Goal: Obtain resource: Obtain resource

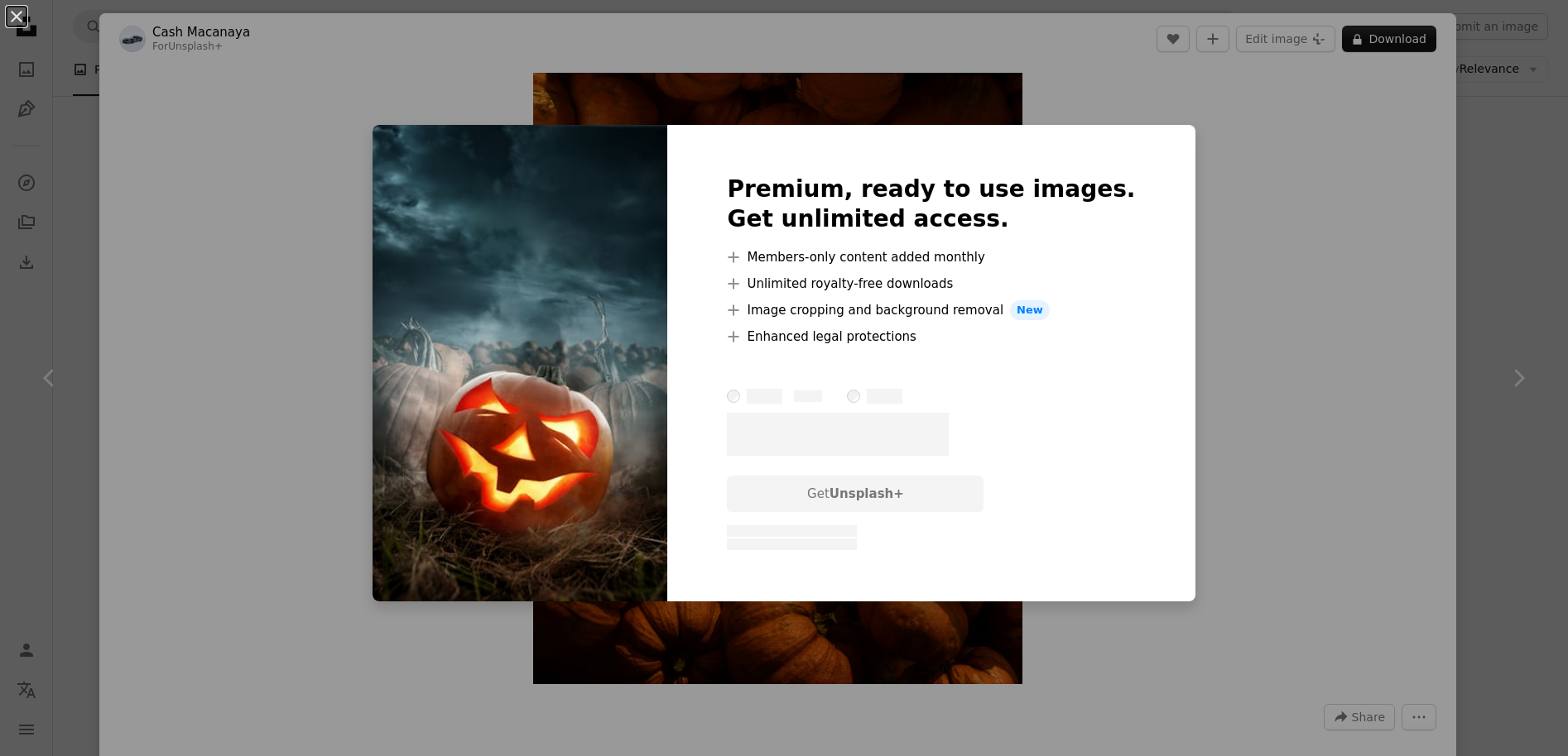
scroll to position [993, 0]
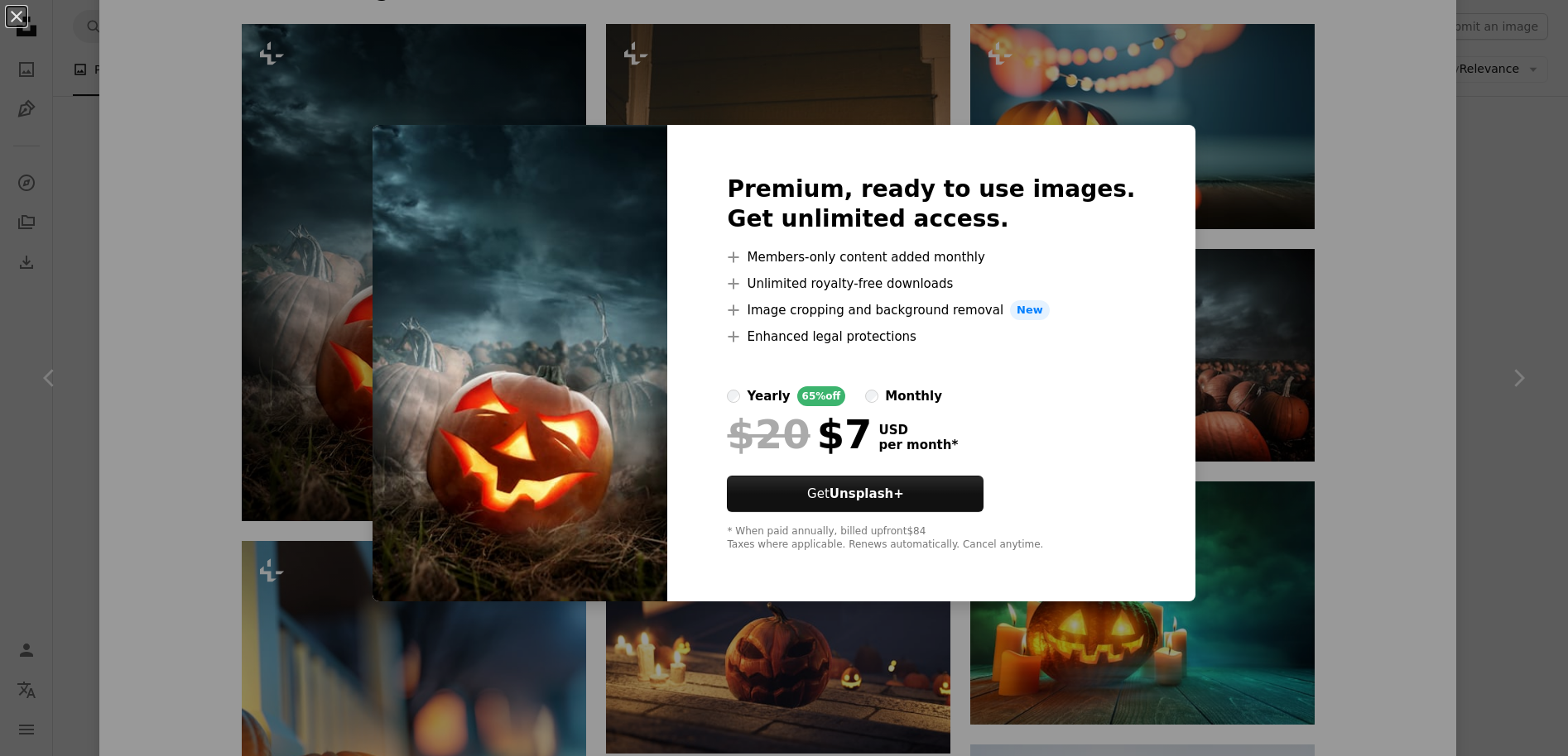
click at [574, 287] on img at bounding box center [520, 363] width 294 height 477
click at [286, 221] on div "An X shape Premium, ready to use images. Get unlimited access. A plus sign Memb…" at bounding box center [784, 378] width 1568 height 756
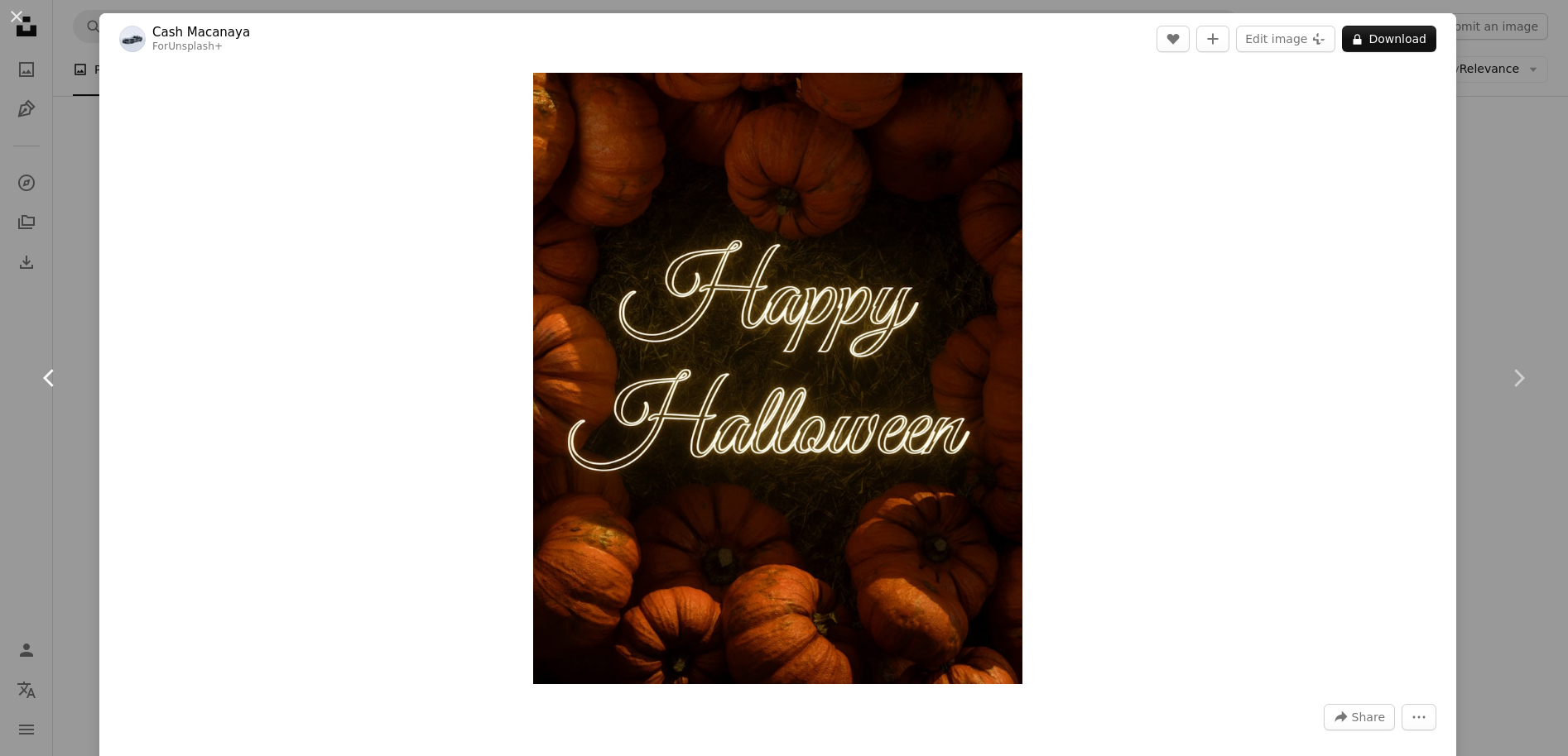
click at [50, 375] on icon at bounding box center [48, 378] width 11 height 18
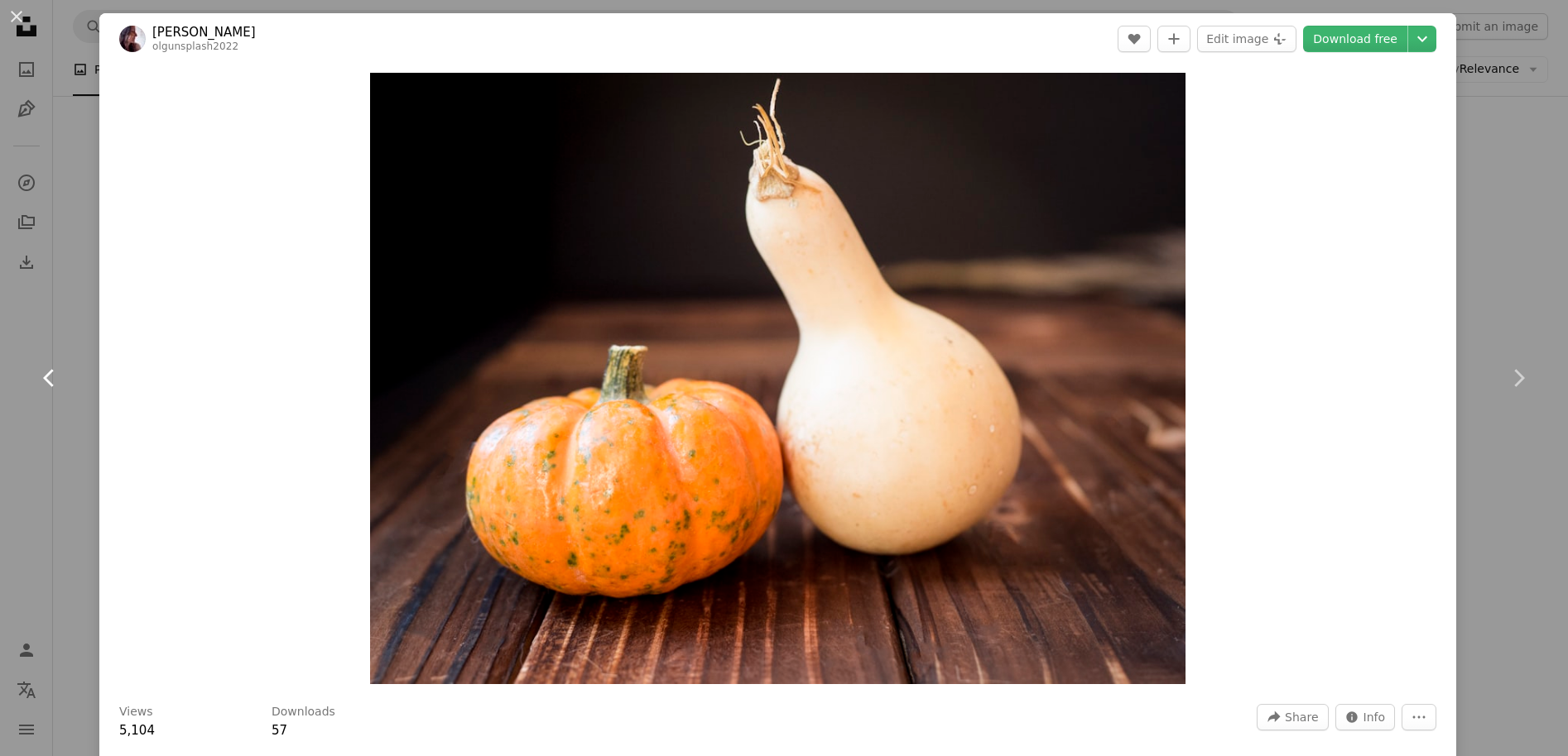
click at [49, 375] on icon at bounding box center [48, 378] width 11 height 18
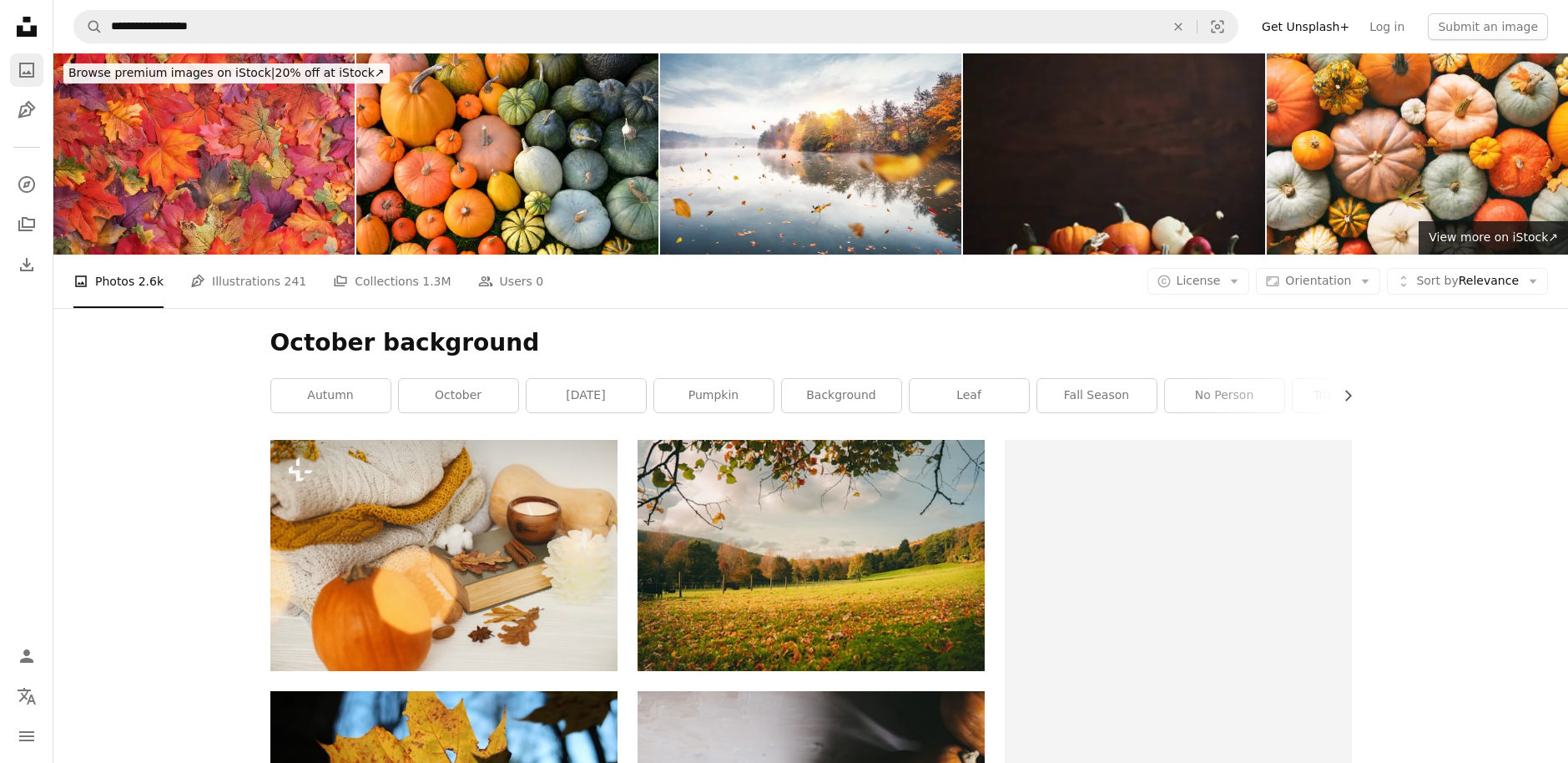
click at [19, 73] on icon "Photos" at bounding box center [27, 70] width 15 height 15
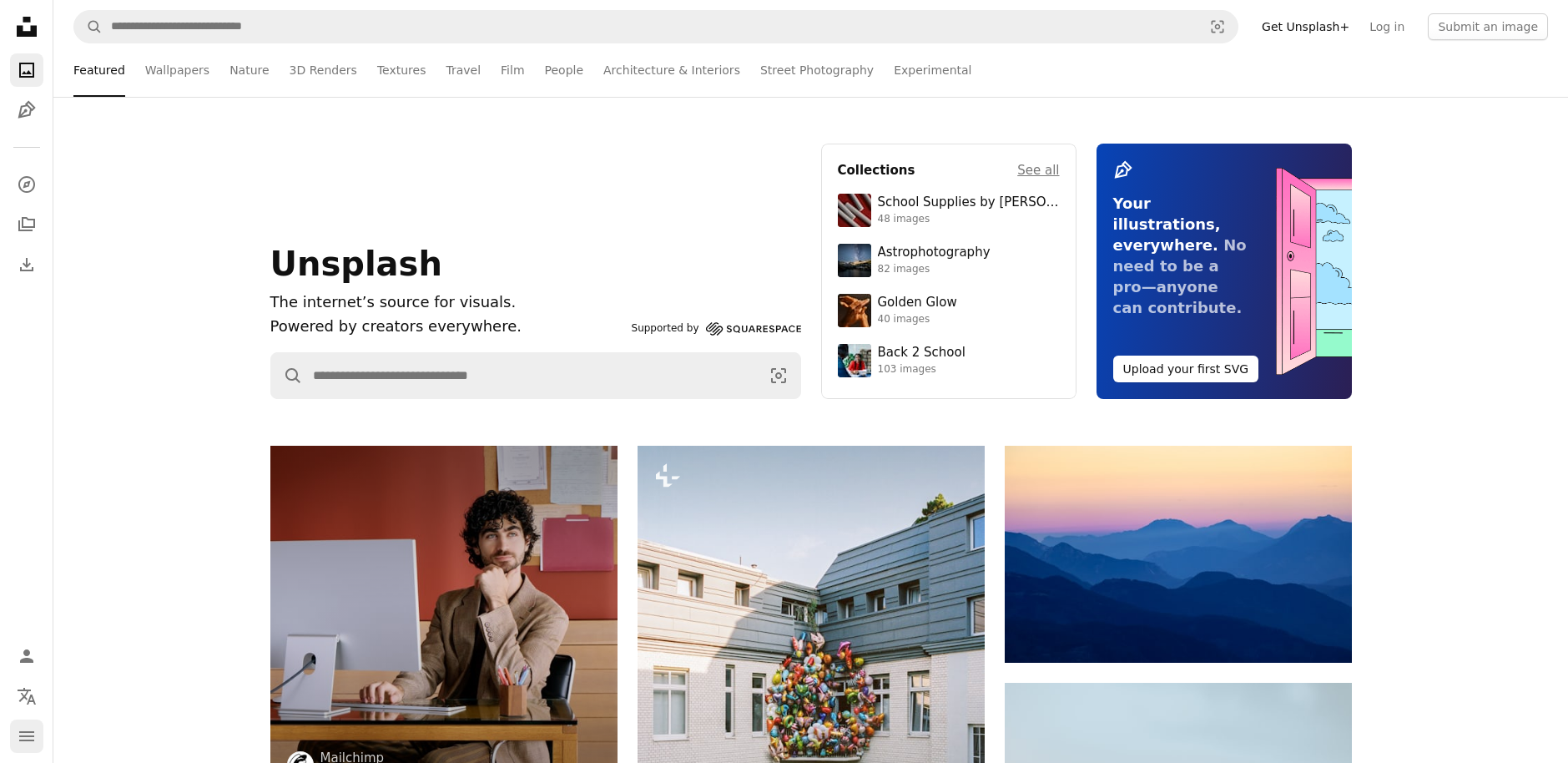
click at [22, 729] on icon "navigation menu" at bounding box center [27, 737] width 20 height 20
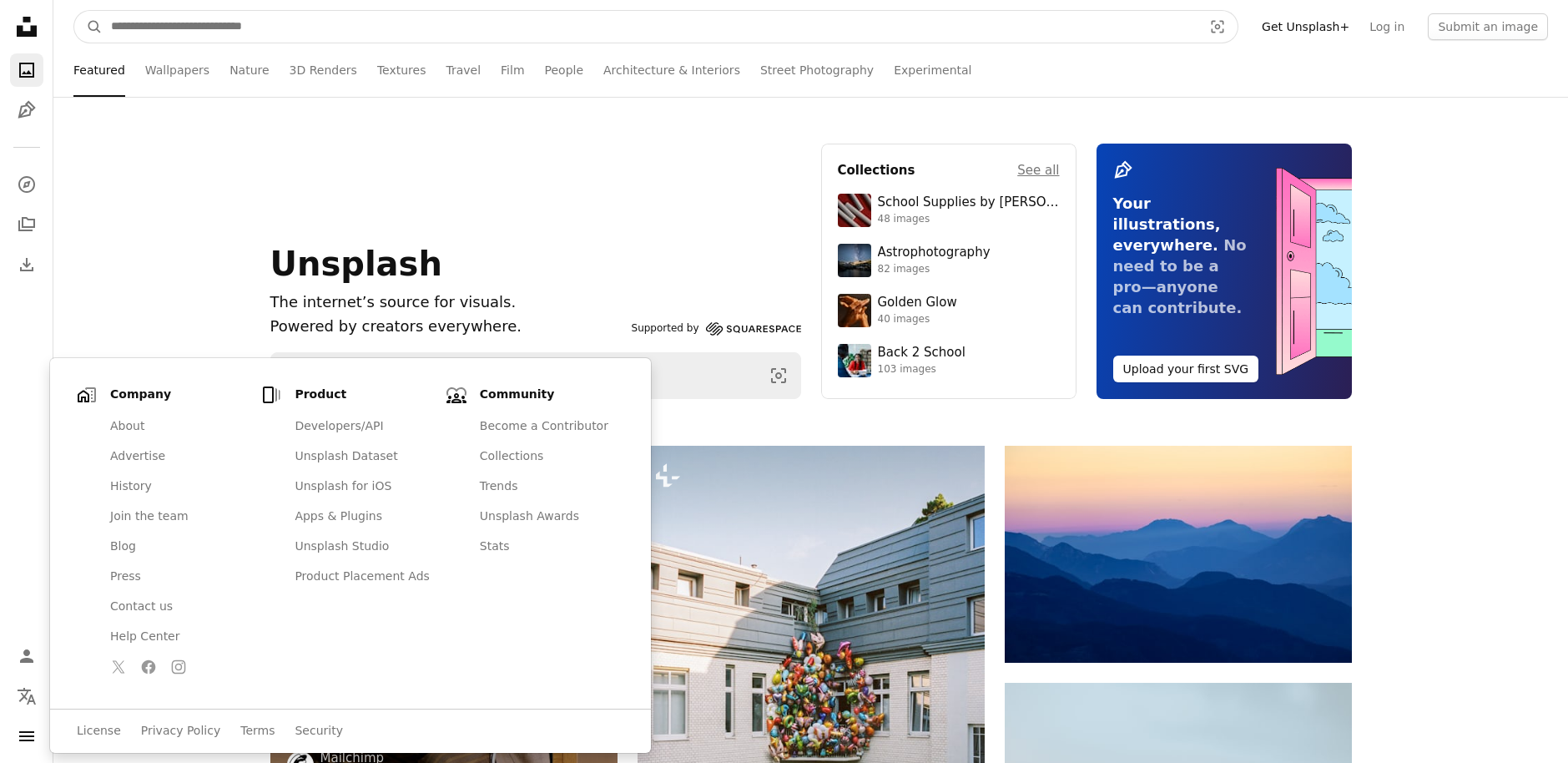
click at [222, 20] on input "Find visuals sitewide" at bounding box center [650, 27] width 1095 height 32
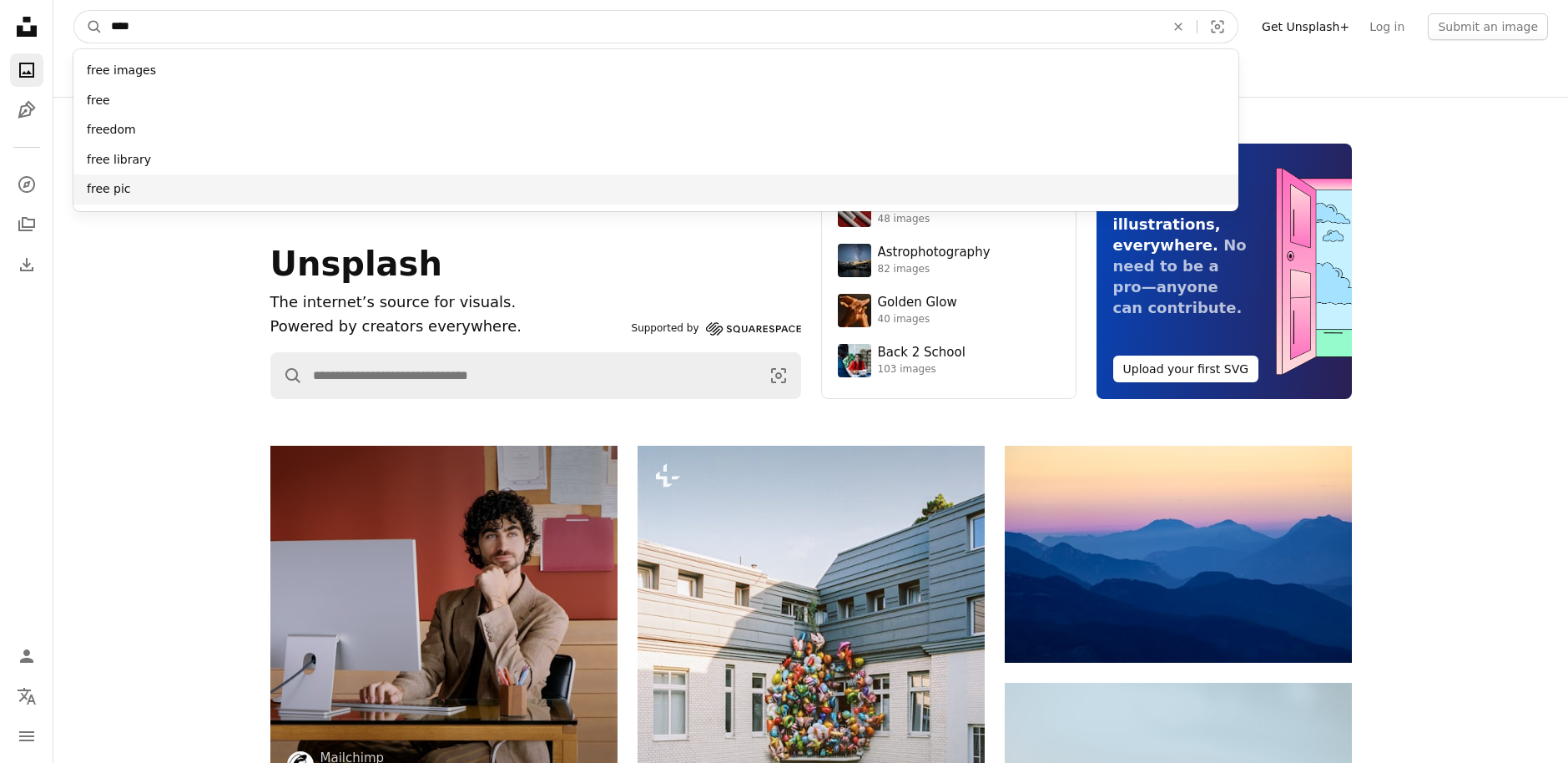
type input "****"
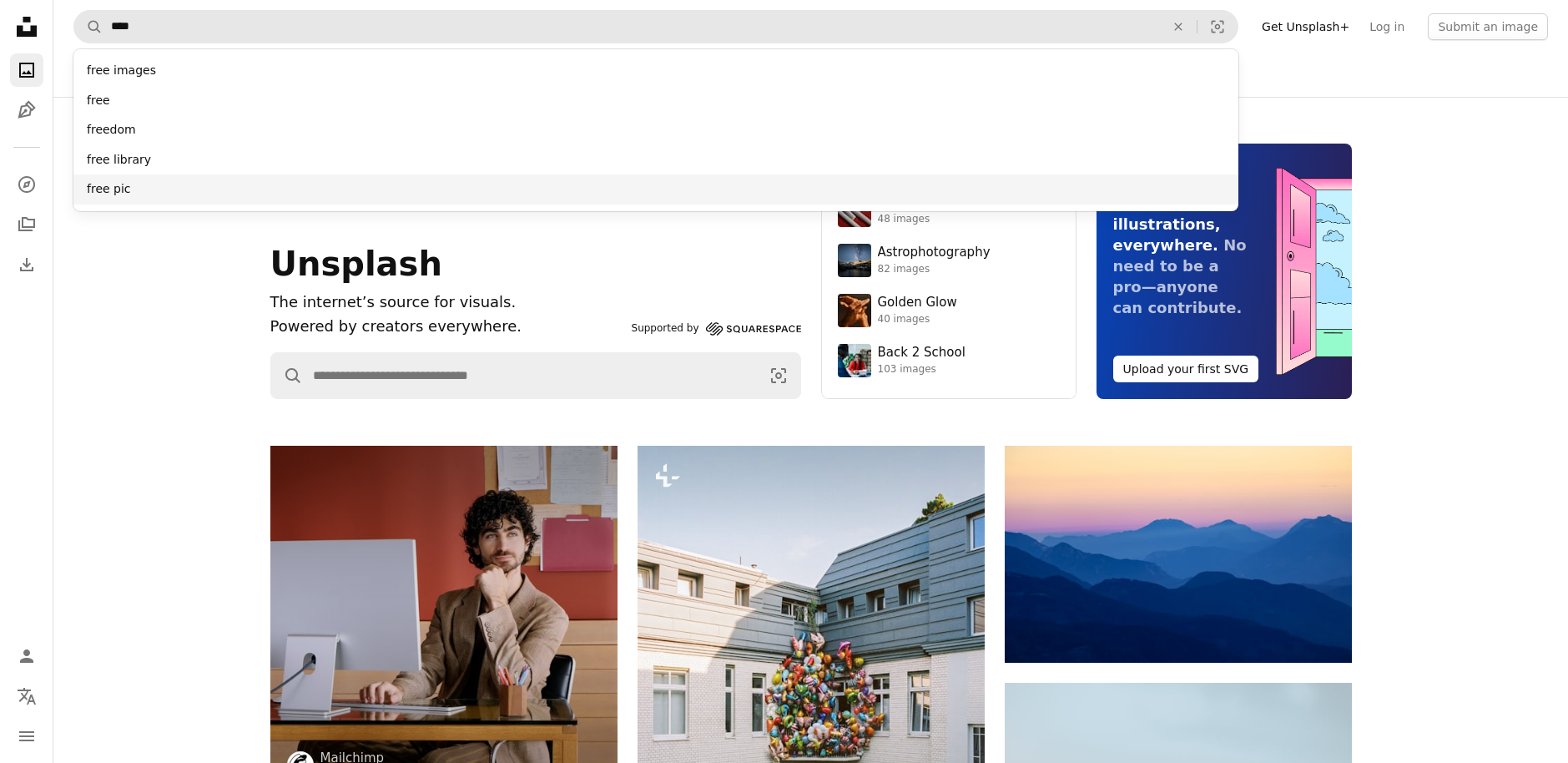
click at [118, 193] on div "free pic" at bounding box center [656, 189] width 1165 height 30
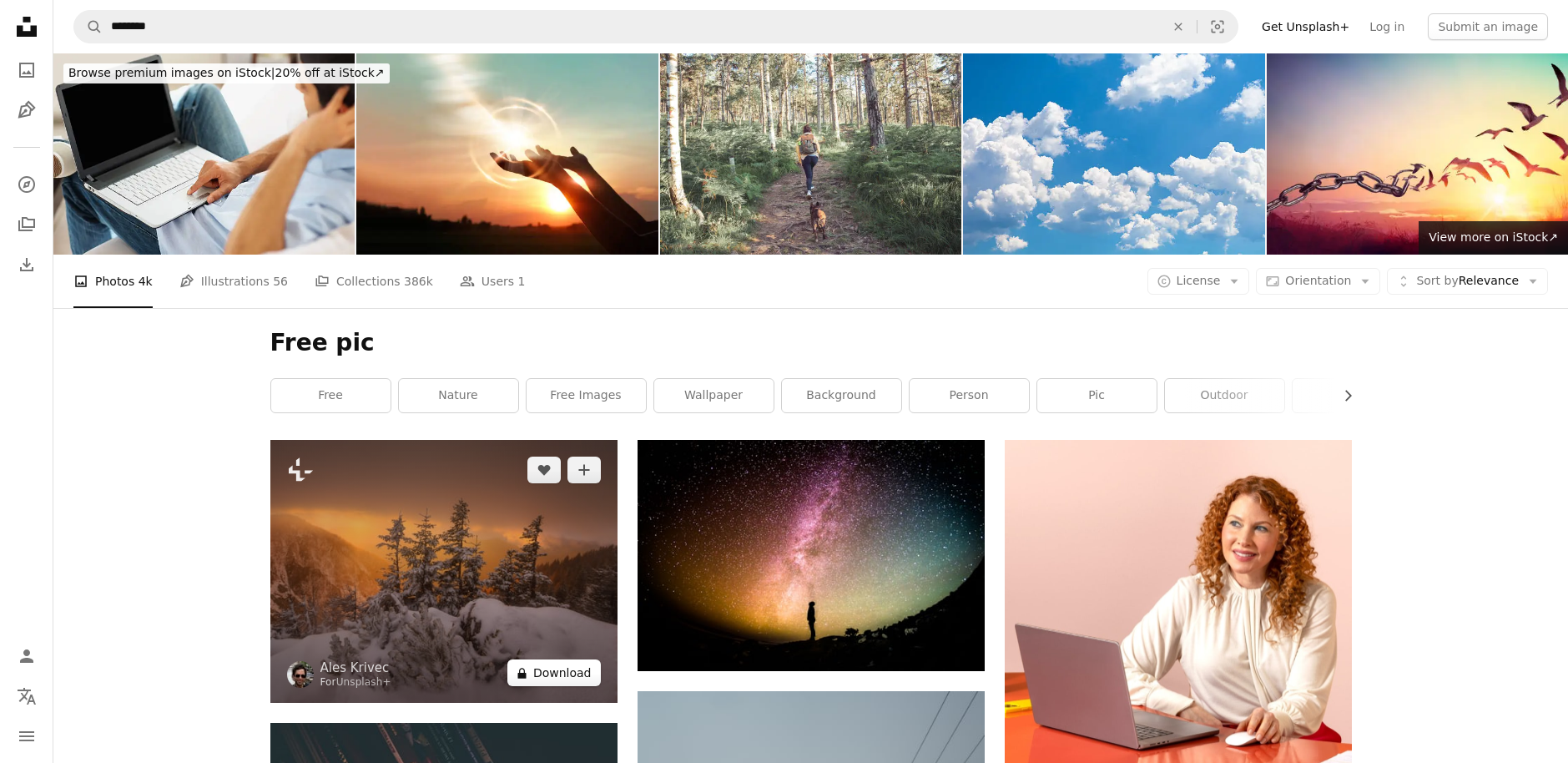
click at [578, 674] on button "A lock Download" at bounding box center [554, 673] width 93 height 27
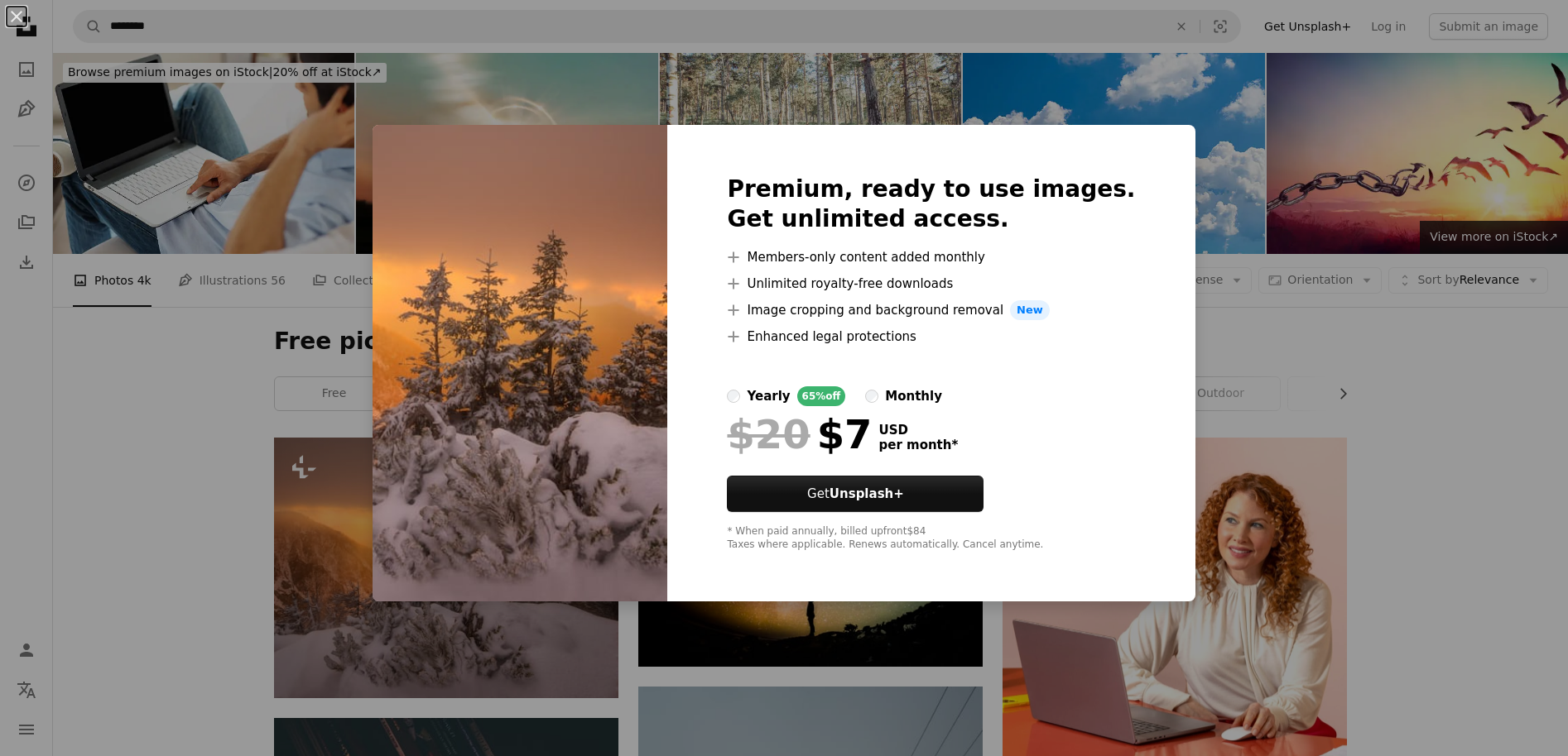
click at [591, 197] on img at bounding box center [520, 363] width 294 height 477
click at [1239, 491] on div "An X shape Premium, ready to use images. Get unlimited access. A plus sign Memb…" at bounding box center [784, 378] width 1568 height 756
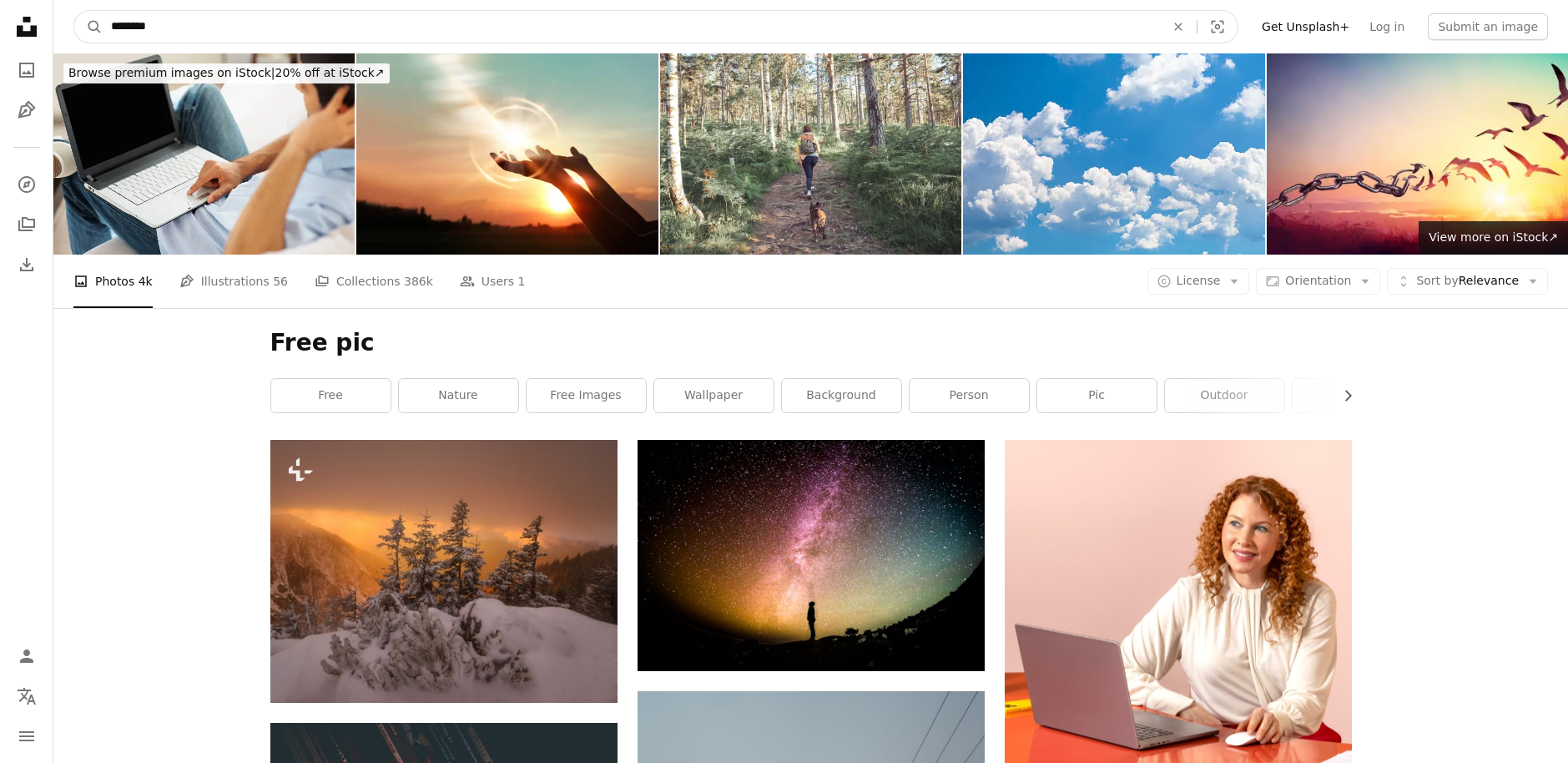
click at [235, 32] on input "********" at bounding box center [631, 27] width 1058 height 32
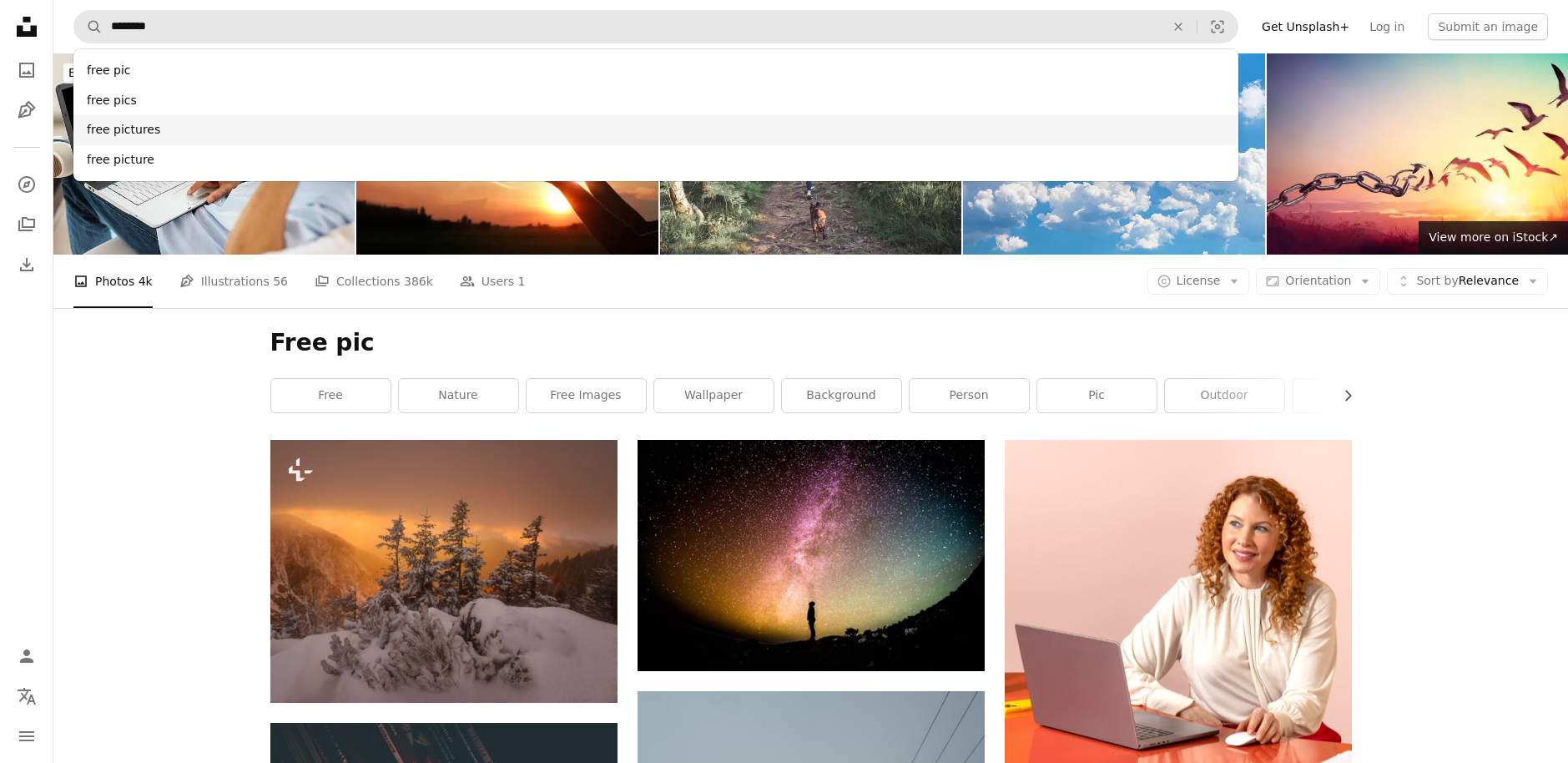
click at [126, 127] on div "free pictures" at bounding box center [656, 130] width 1165 height 30
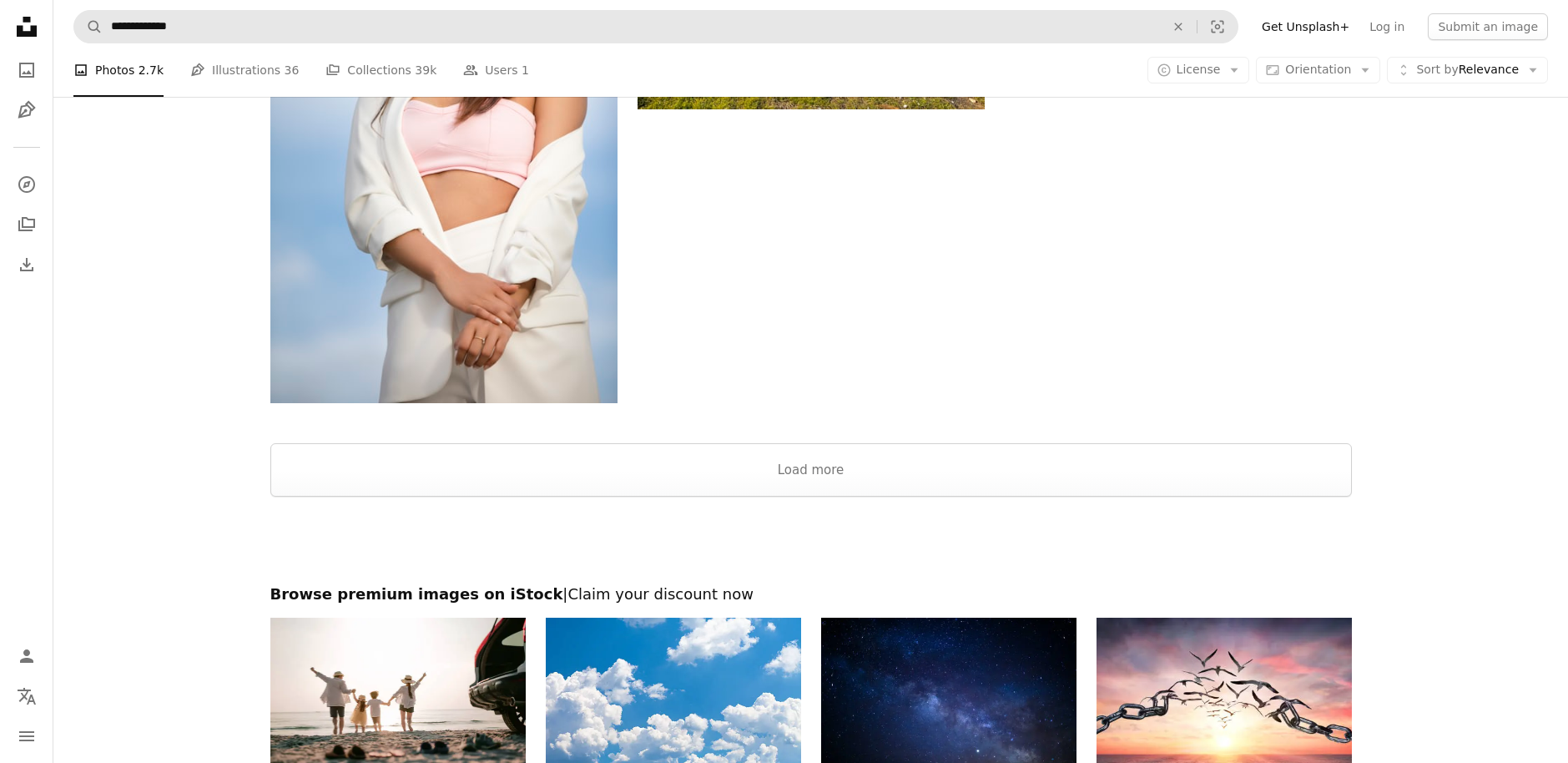
scroll to position [2922, 0]
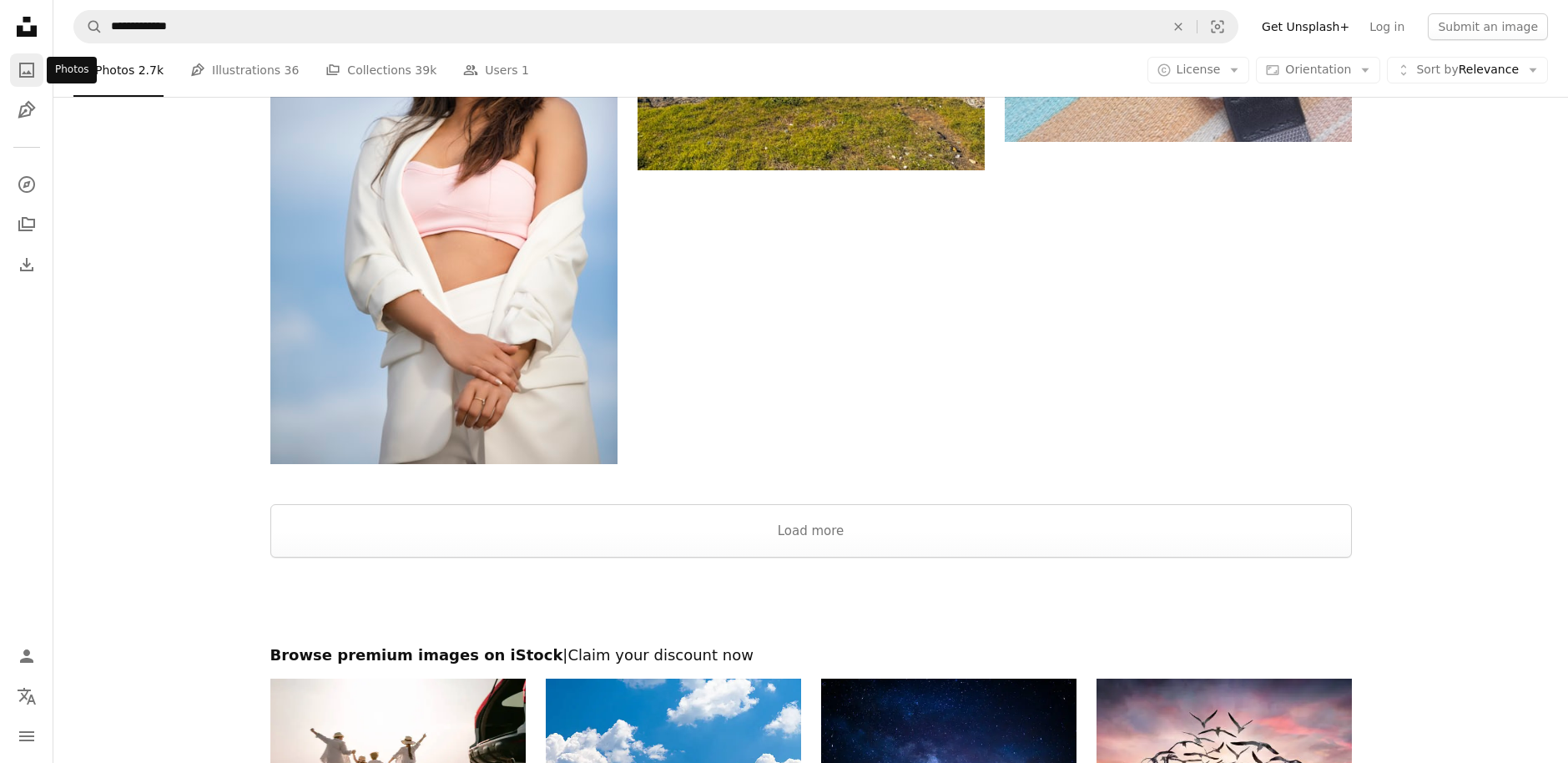
click at [32, 72] on icon "A photo" at bounding box center [27, 70] width 20 height 20
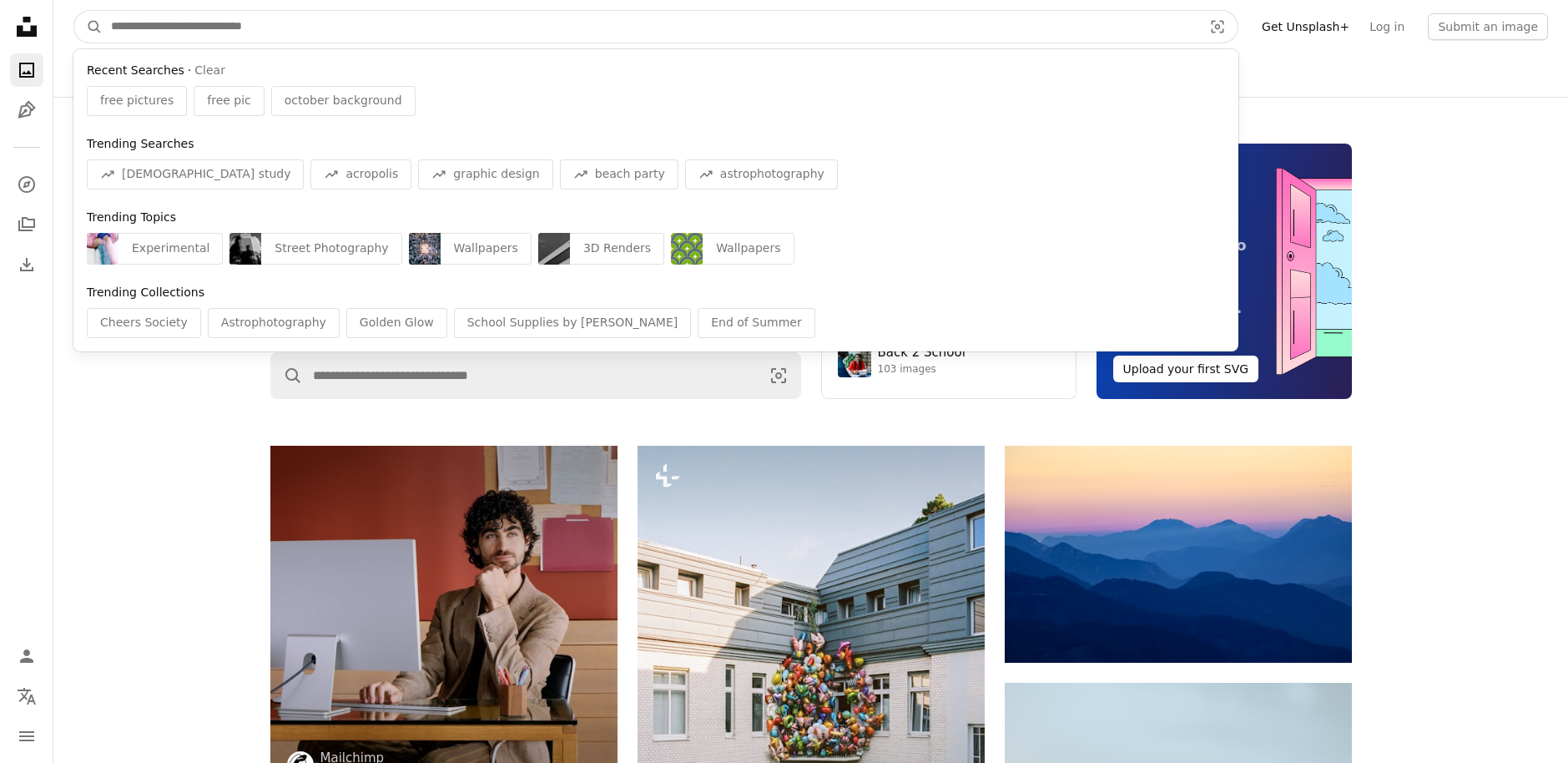
click at [227, 29] on input "Find visuals sitewide" at bounding box center [650, 27] width 1095 height 32
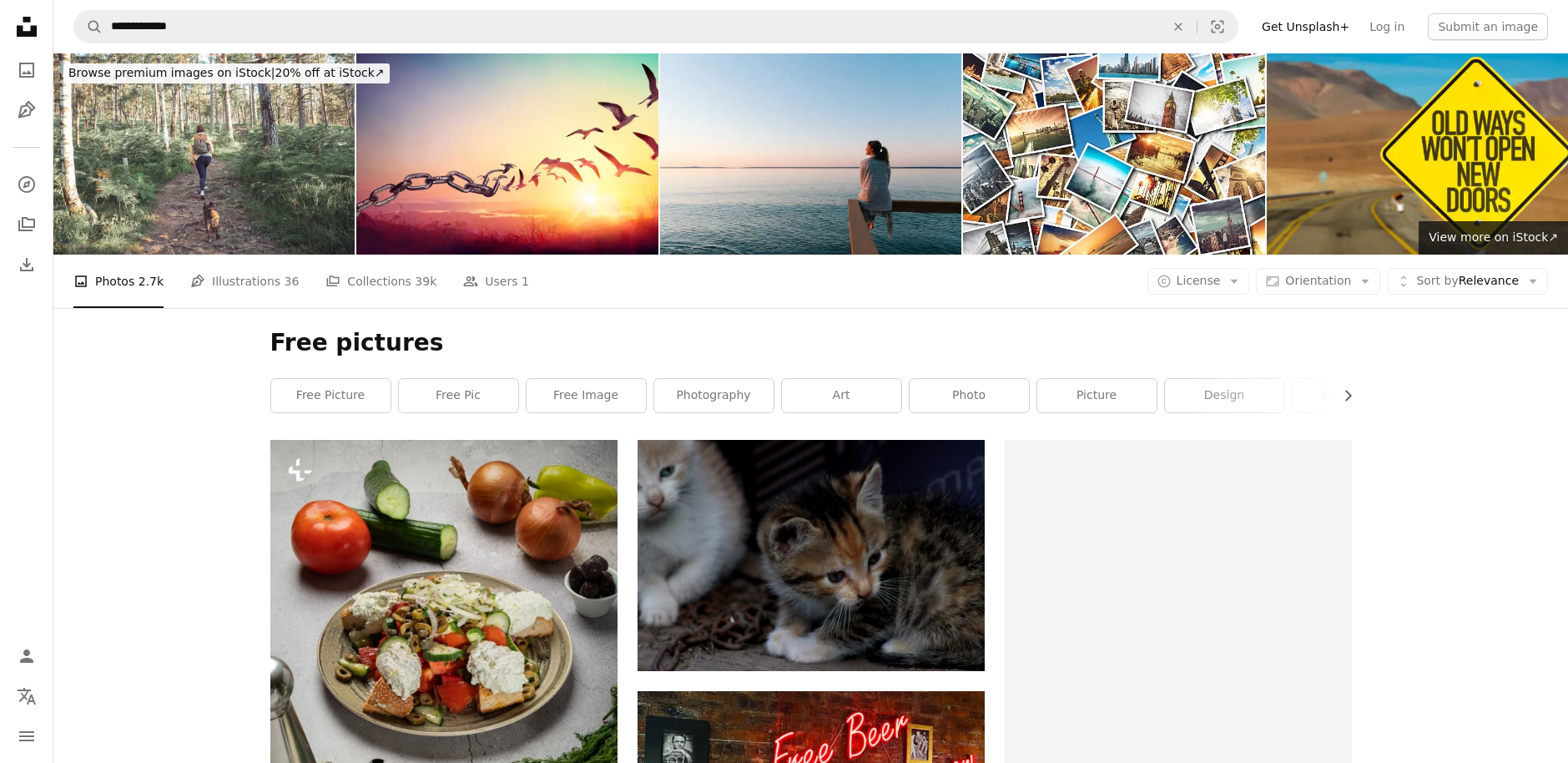
scroll to position [2922, 0]
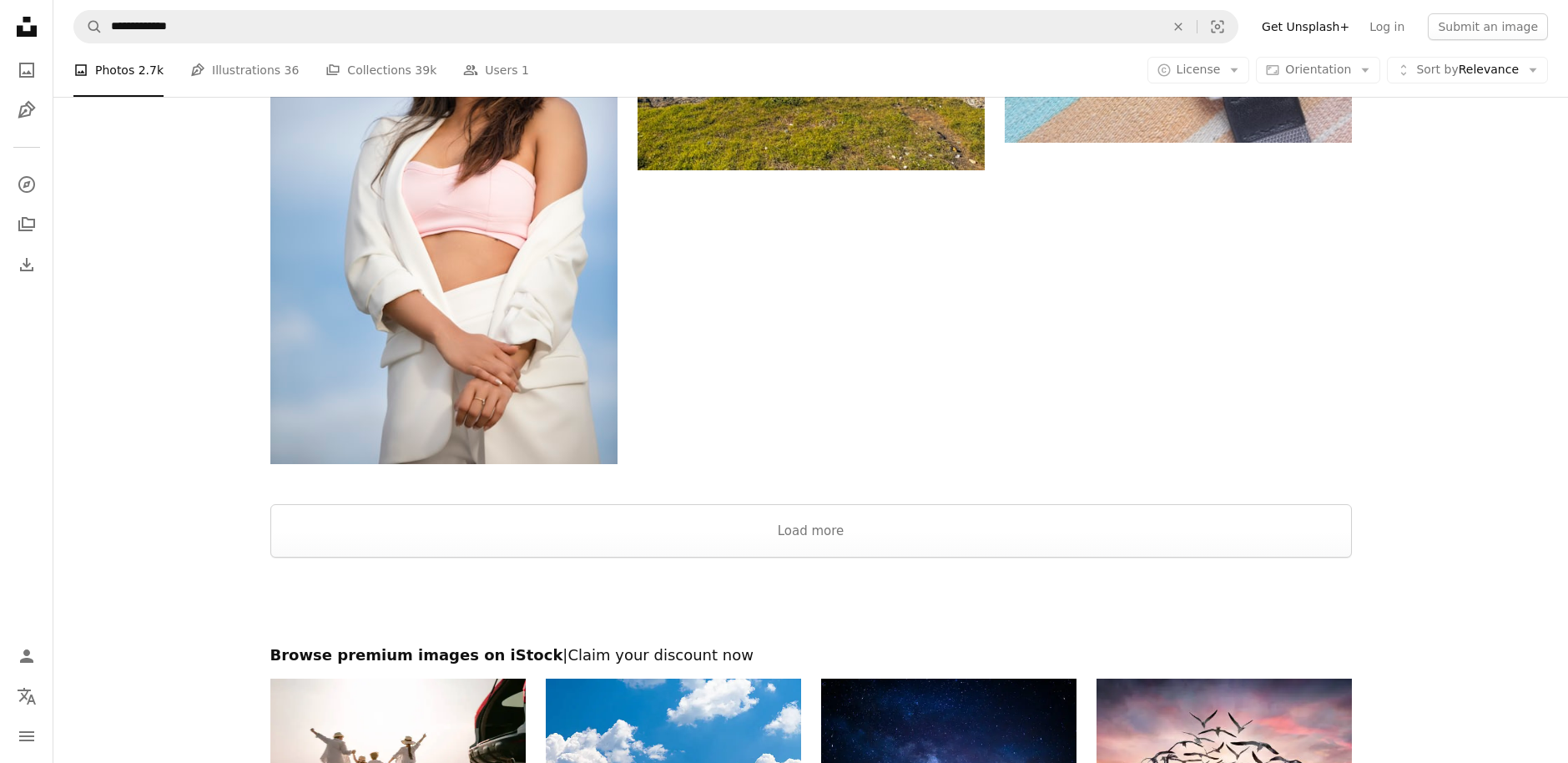
drag, startPoint x: 10, startPoint y: 38, endPoint x: 89, endPoint y: 497, distance: 465.7
click at [89, 497] on div at bounding box center [811, 485] width 1515 height 40
